Goal: Navigation & Orientation: Find specific page/section

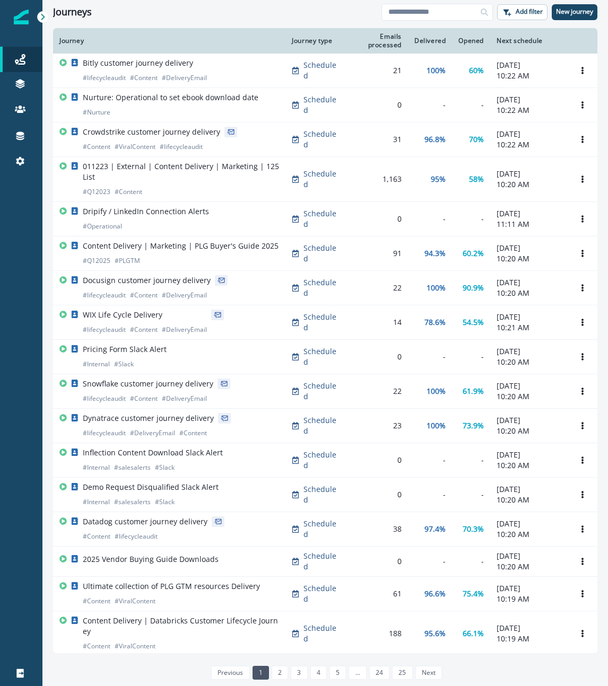
click at [256, 24] on div "Clear" at bounding box center [325, 26] width 566 height 4
click at [242, 13] on div "Journeys" at bounding box center [217, 12] width 328 height 12
click at [19, 162] on icon at bounding box center [20, 161] width 11 height 11
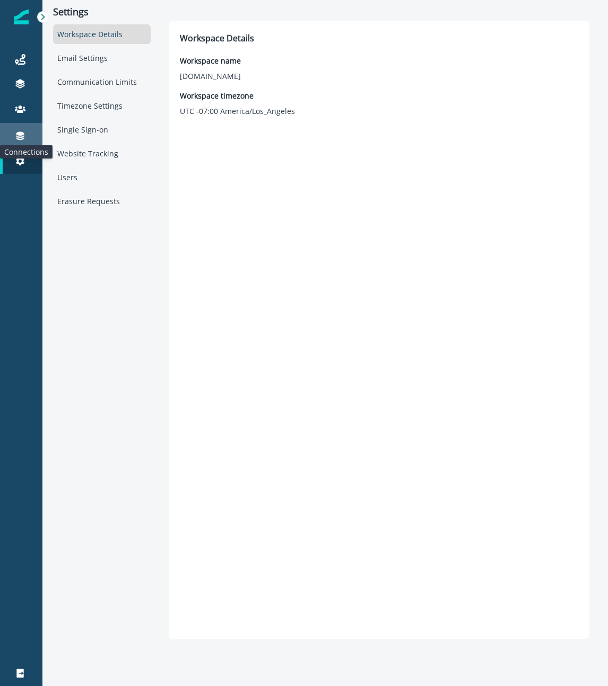
click at [23, 135] on icon at bounding box center [20, 136] width 11 height 11
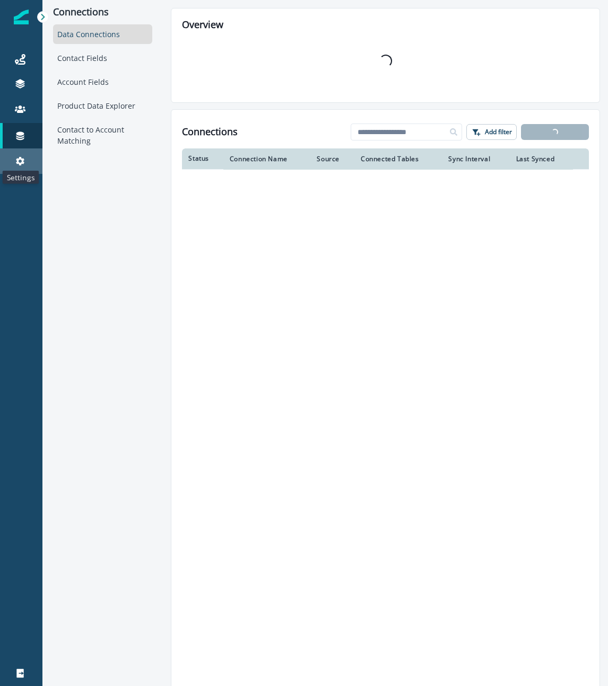
click at [23, 162] on icon at bounding box center [20, 161] width 8 height 8
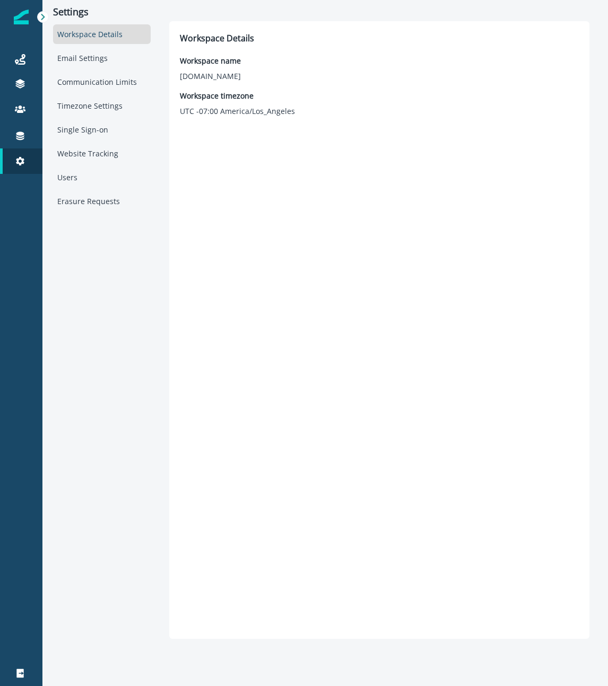
click at [307, 65] on div "Workspace name [DOMAIN_NAME] Workspace timezone UTC -07:00 [GEOGRAPHIC_DATA]/Lo…" at bounding box center [379, 84] width 399 height 66
click at [321, 255] on div "Workspace Details Workspace name [DOMAIN_NAME] Workspace timezone UTC -07:00 Am…" at bounding box center [379, 330] width 399 height 597
click at [17, 682] on link "Logout" at bounding box center [21, 673] width 42 height 25
